Goal: Information Seeking & Learning: Learn about a topic

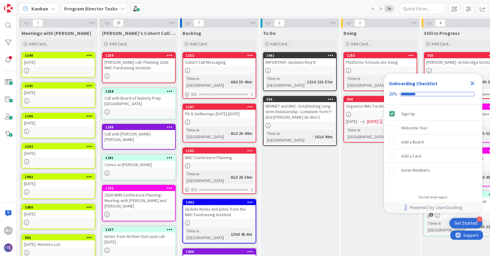
click at [471, 82] on icon "Close Checklist" at bounding box center [471, 83] width 7 height 7
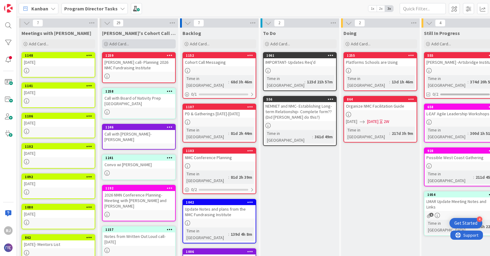
click at [119, 44] on span "Add Card..." at bounding box center [119, 44] width 20 height 6
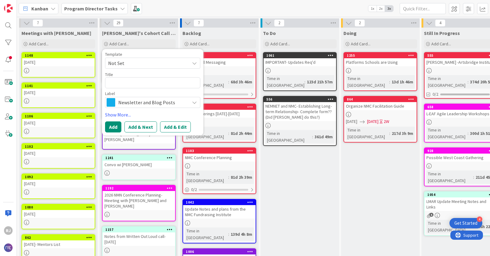
click at [139, 61] on span "Not Set" at bounding box center [146, 63] width 77 height 8
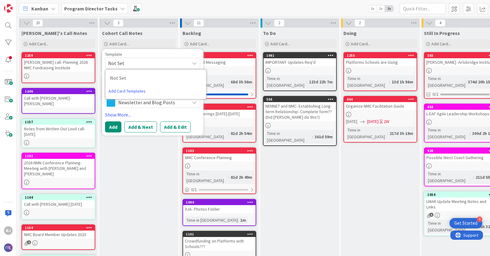
click at [95, 8] on b "Program Director Tasks" at bounding box center [90, 9] width 53 height 6
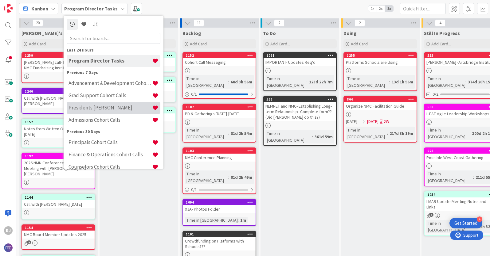
click at [98, 108] on h4 "Presidents [PERSON_NAME]" at bounding box center [109, 108] width 83 height 6
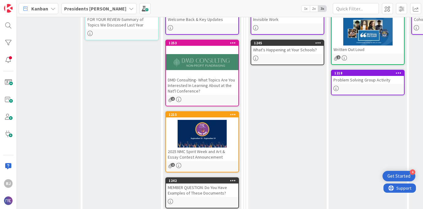
scroll to position [114, 24]
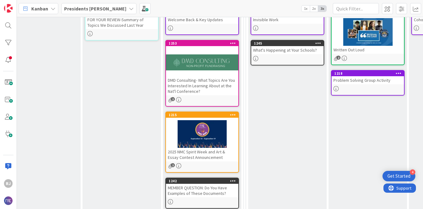
click at [197, 81] on div "DMD Consulting- What Topics Are You Interested In Learning About at the Nat'l C…" at bounding box center [202, 85] width 72 height 19
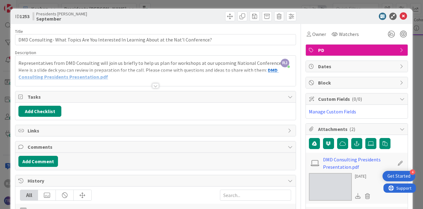
click at [155, 86] on div at bounding box center [155, 85] width 7 height 5
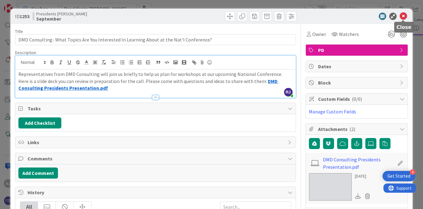
click at [402, 17] on icon at bounding box center [403, 16] width 7 height 7
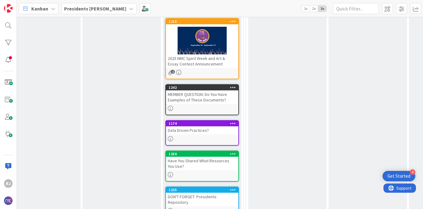
scroll to position [208, 24]
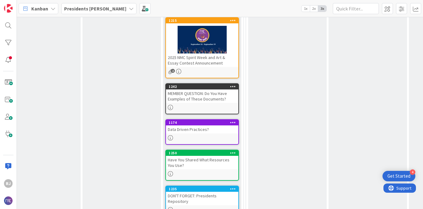
click at [208, 67] on div "2025 NMC Spirit Week and Art & Essay Contest Announcement" at bounding box center [202, 60] width 72 height 14
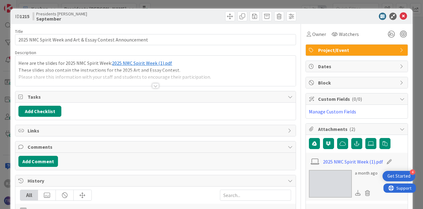
click at [156, 87] on div at bounding box center [155, 85] width 7 height 5
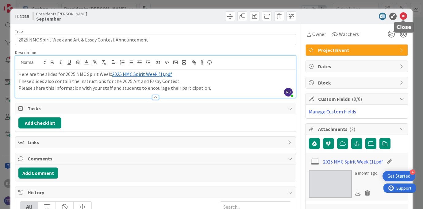
click at [403, 15] on icon at bounding box center [403, 16] width 7 height 7
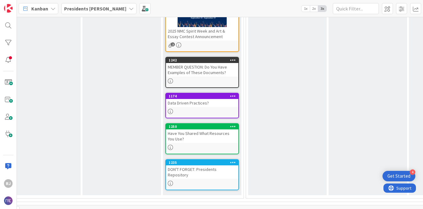
scroll to position [235, 24]
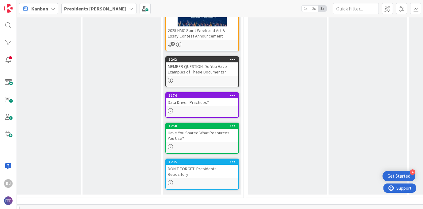
click at [202, 103] on div "Data Driven Practices?" at bounding box center [202, 102] width 72 height 8
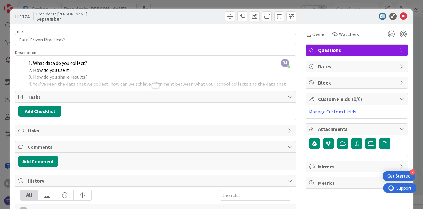
click at [157, 86] on div at bounding box center [155, 85] width 7 height 5
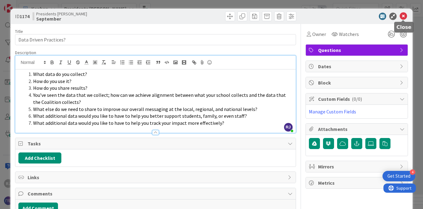
click at [403, 15] on icon at bounding box center [403, 16] width 7 height 7
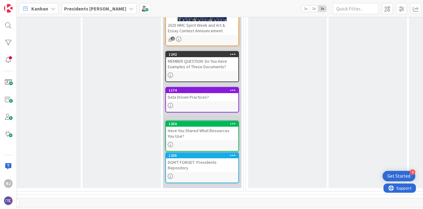
scroll to position [242, 24]
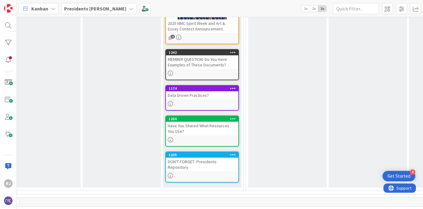
click at [216, 134] on div "Have You Shared What Resources You Use?" at bounding box center [202, 129] width 72 height 14
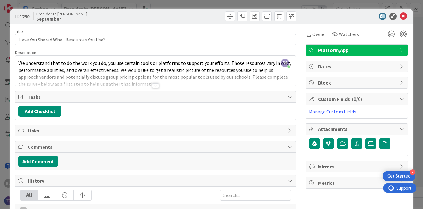
click at [154, 85] on div at bounding box center [155, 85] width 7 height 5
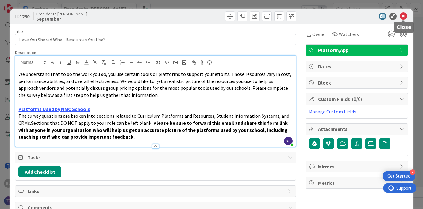
click at [404, 16] on icon at bounding box center [403, 16] width 7 height 7
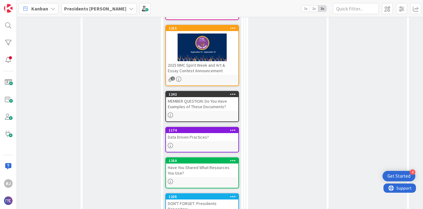
scroll to position [200, 24]
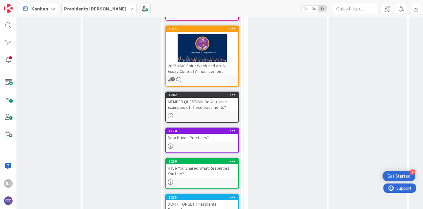
click at [216, 134] on div "Data Driven Practices?" at bounding box center [202, 138] width 72 height 8
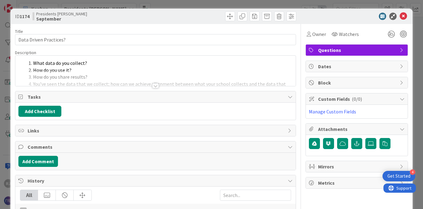
click at [154, 87] on div at bounding box center [155, 85] width 7 height 5
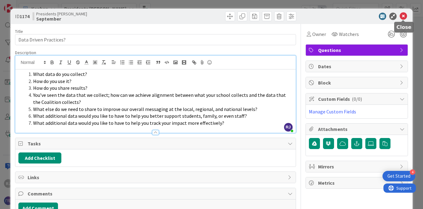
click at [405, 16] on icon at bounding box center [403, 16] width 7 height 7
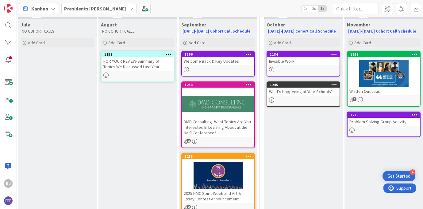
scroll to position [72, 0]
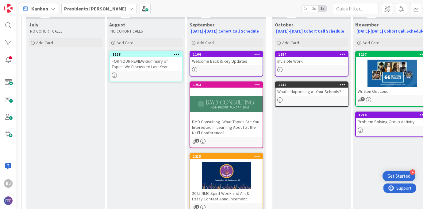
click at [227, 68] on div at bounding box center [226, 69] width 72 height 5
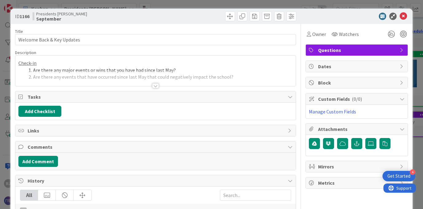
click at [158, 83] on div at bounding box center [155, 85] width 7 height 5
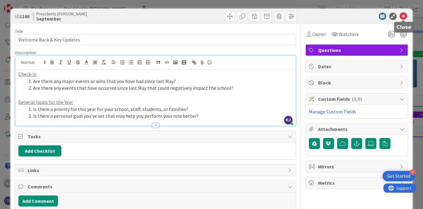
click at [406, 14] on icon at bounding box center [403, 16] width 7 height 7
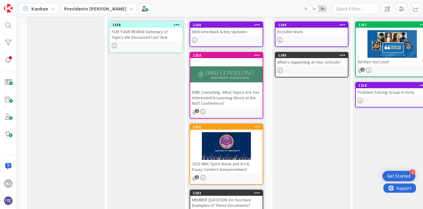
scroll to position [100, 0]
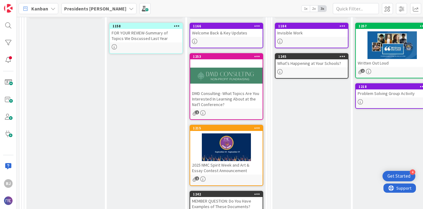
click at [237, 36] on div "Welcome Back & Key Updates" at bounding box center [226, 33] width 72 height 8
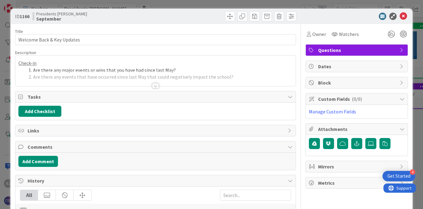
click at [237, 36] on input "Welcome Back & Key Updates" at bounding box center [155, 39] width 281 height 11
click at [406, 14] on icon at bounding box center [403, 16] width 7 height 7
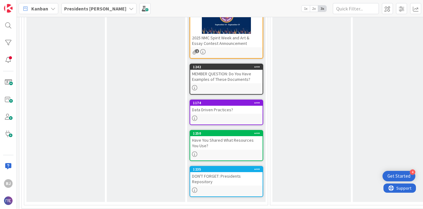
scroll to position [228, 0]
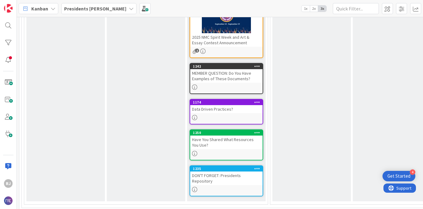
click at [225, 76] on div "MEMBER QUESTION: Do You Have Examples of These Documents?" at bounding box center [226, 76] width 72 height 14
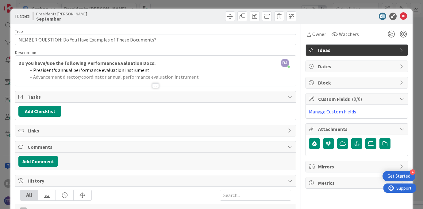
click at [155, 86] on div at bounding box center [155, 85] width 7 height 5
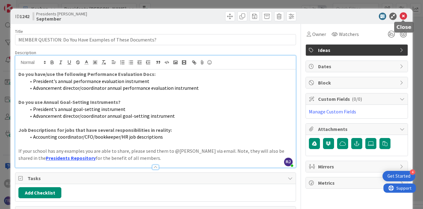
click at [404, 15] on icon at bounding box center [403, 16] width 7 height 7
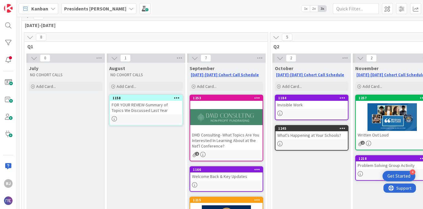
scroll to position [25, 0]
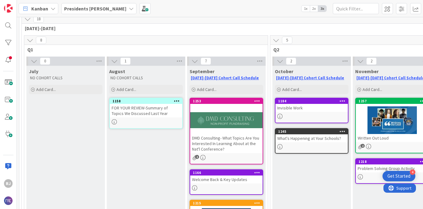
click at [239, 125] on div at bounding box center [226, 120] width 72 height 28
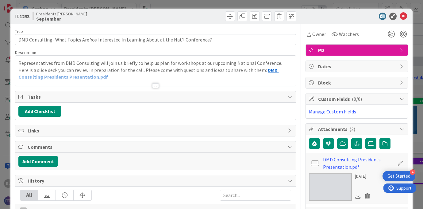
click at [154, 86] on div at bounding box center [155, 85] width 7 height 5
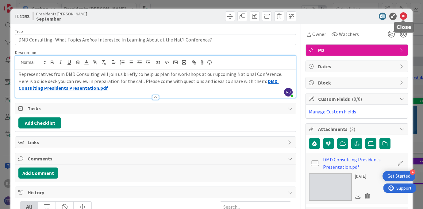
click at [404, 15] on icon at bounding box center [403, 16] width 7 height 7
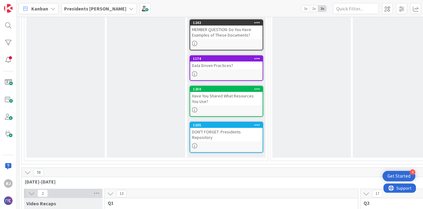
scroll to position [290, 0]
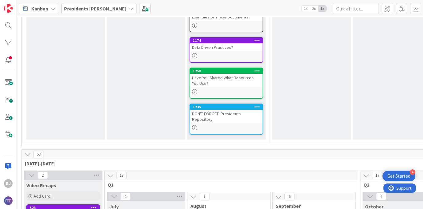
click at [28, 151] on icon at bounding box center [27, 154] width 7 height 7
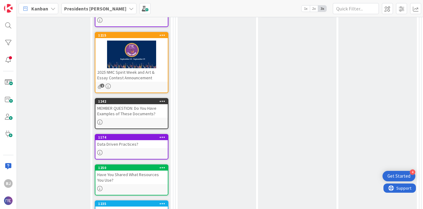
scroll to position [196, 95]
